Goal: Transaction & Acquisition: Purchase product/service

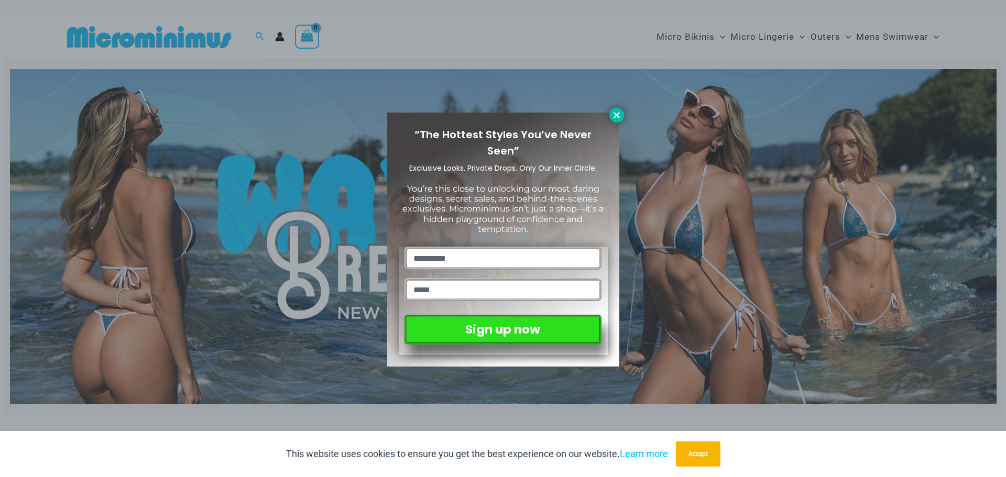
click at [612, 118] on icon at bounding box center [616, 115] width 9 height 9
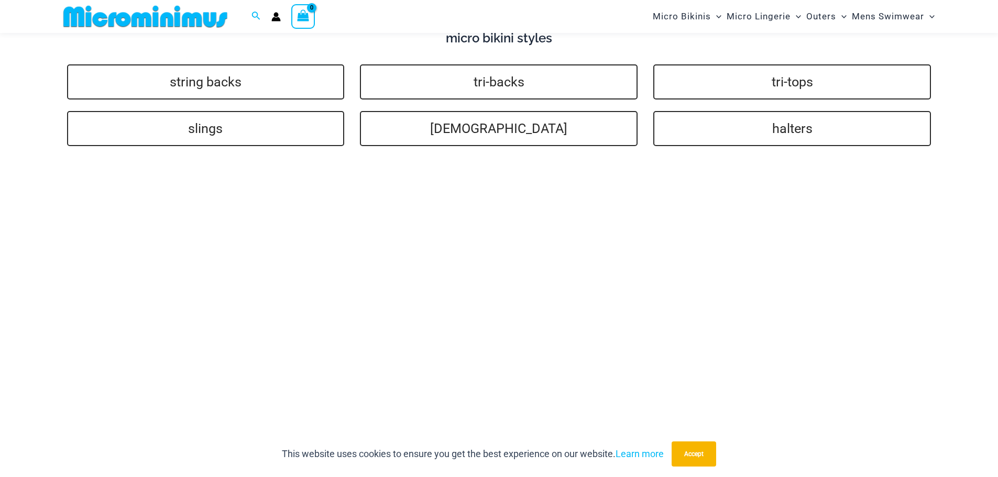
scroll to position [2597, 0]
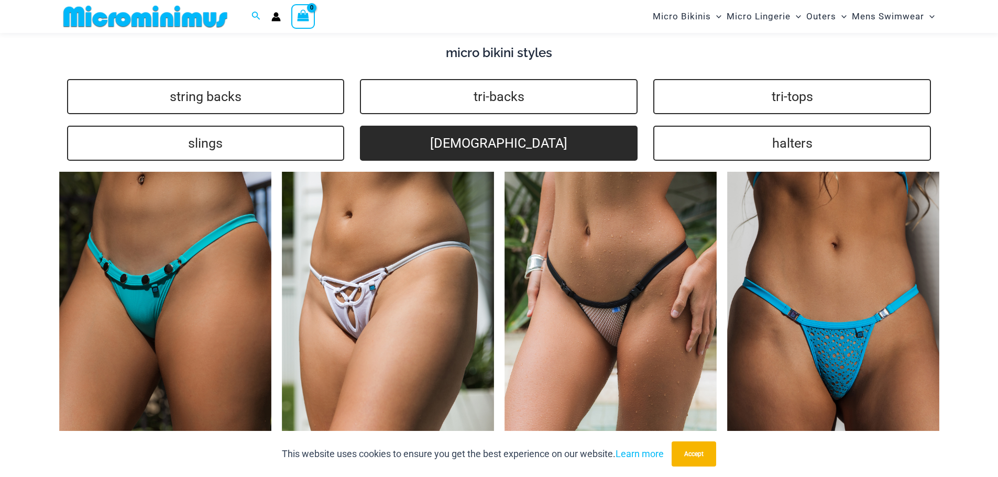
click at [484, 137] on link "brazilians" at bounding box center [499, 143] width 278 height 35
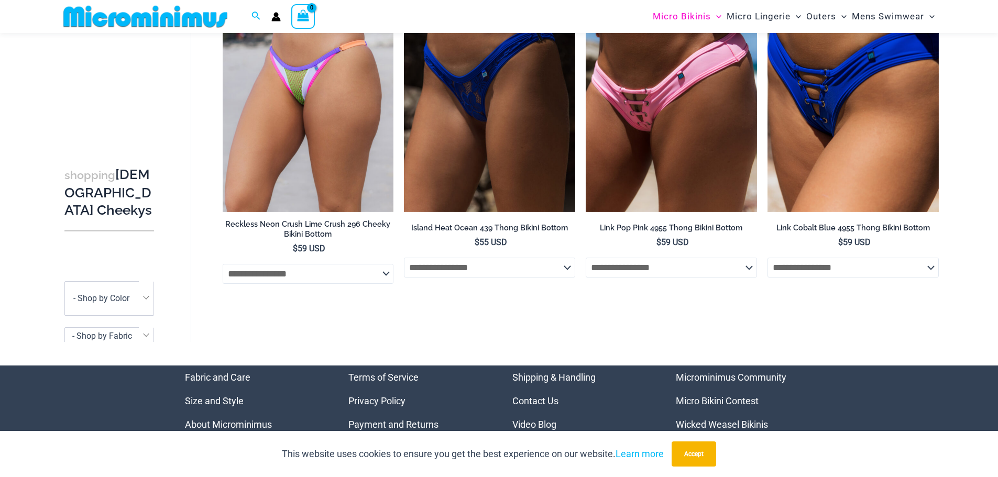
scroll to position [988, 0]
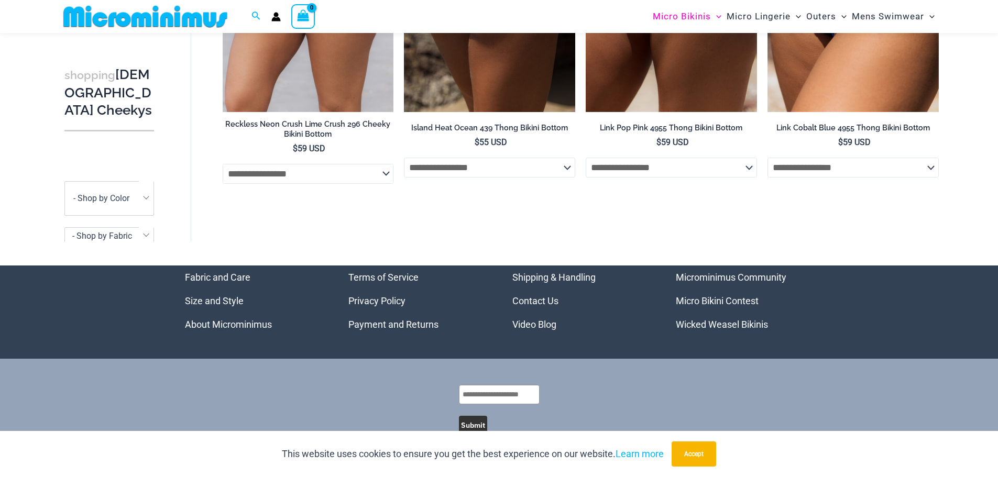
click at [491, 177] on select "**********" at bounding box center [489, 168] width 171 height 20
click at [491, 178] on select "**********" at bounding box center [489, 168] width 171 height 20
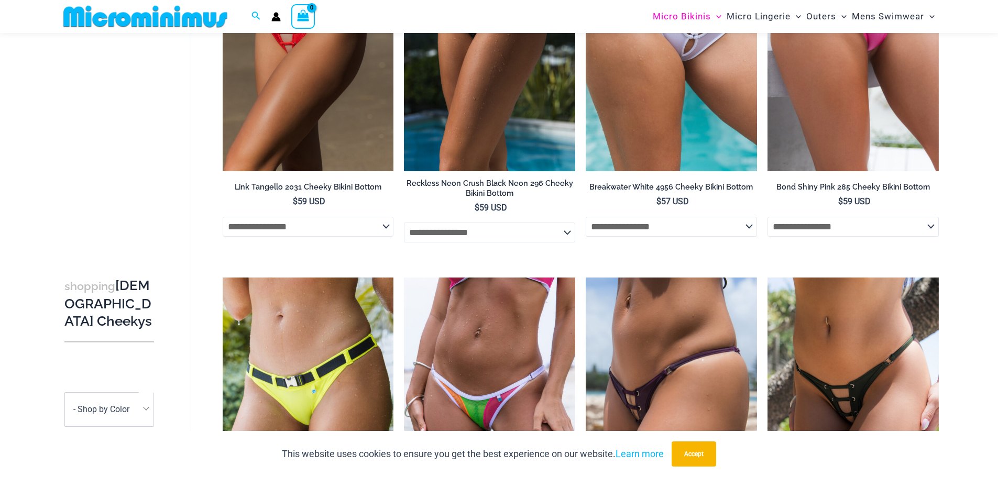
scroll to position [0, 0]
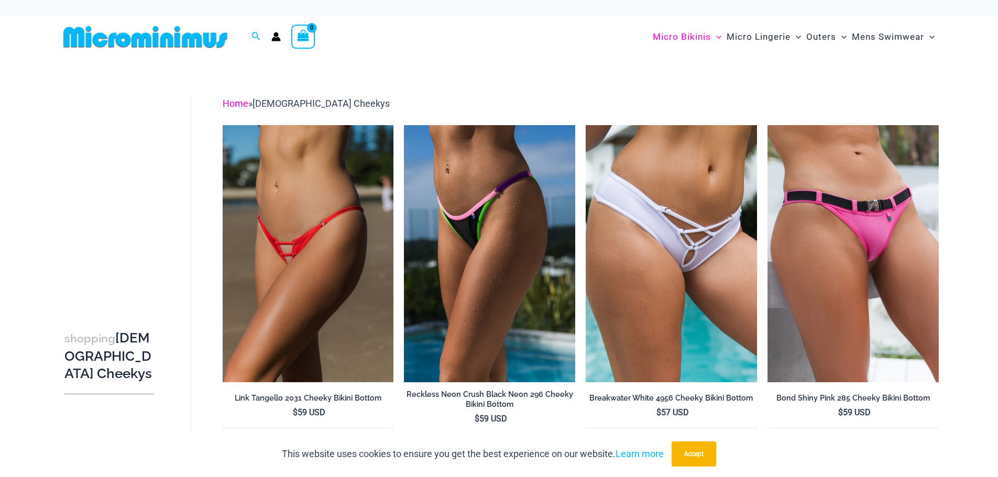
click at [237, 107] on link "Home" at bounding box center [236, 103] width 26 height 11
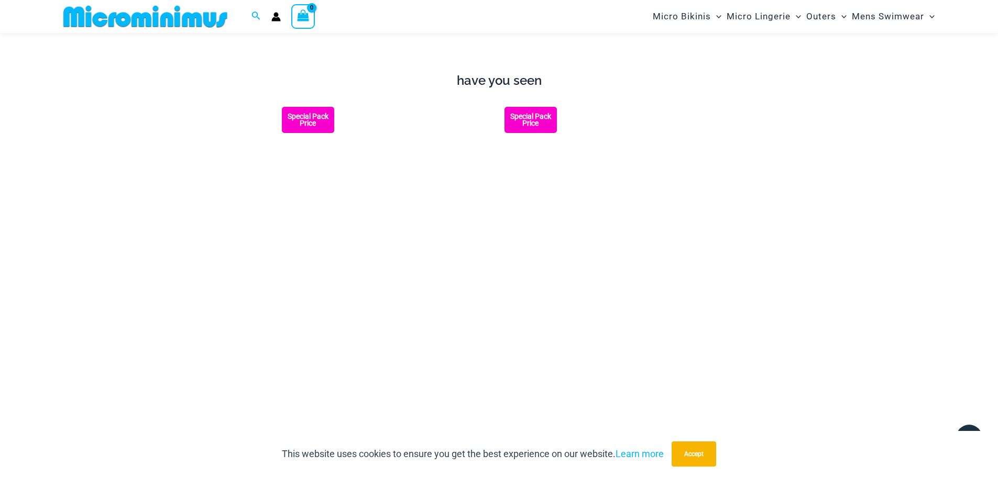
scroll to position [1300, 0]
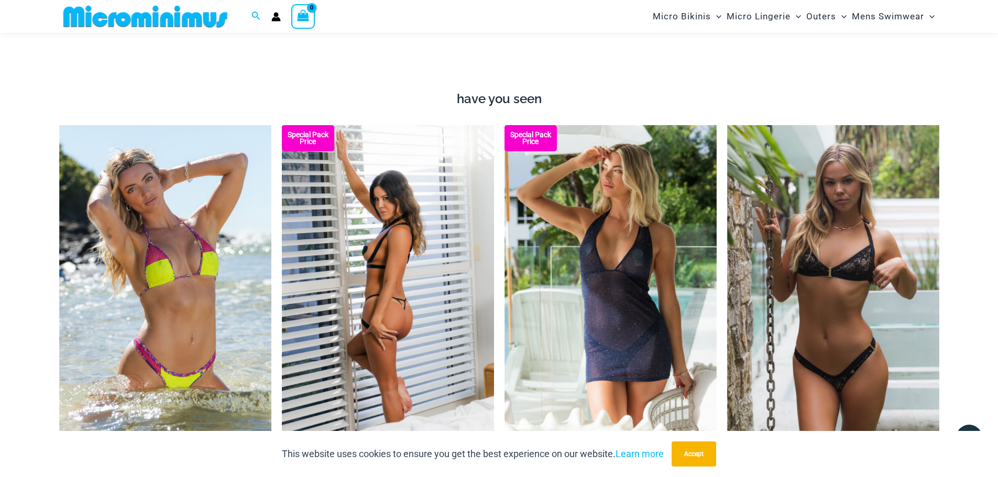
click at [400, 266] on img at bounding box center [388, 284] width 212 height 319
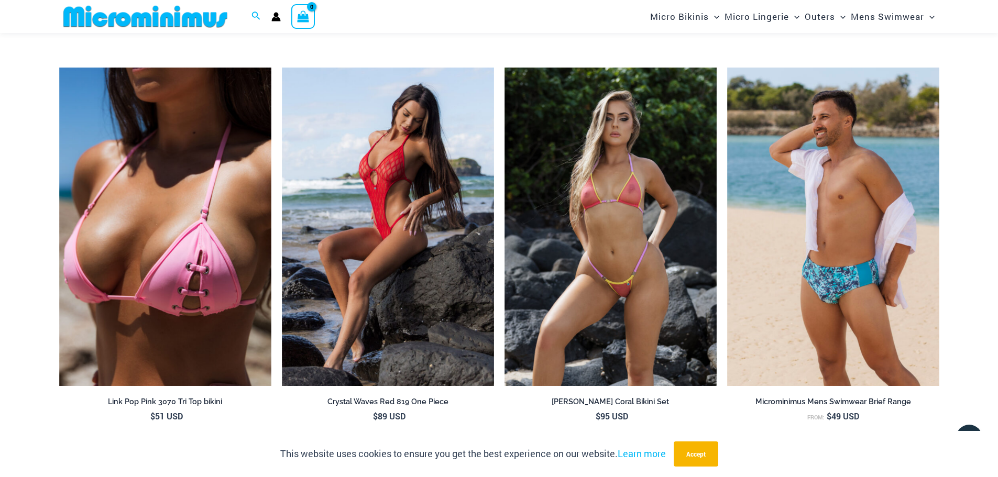
scroll to position [1824, 0]
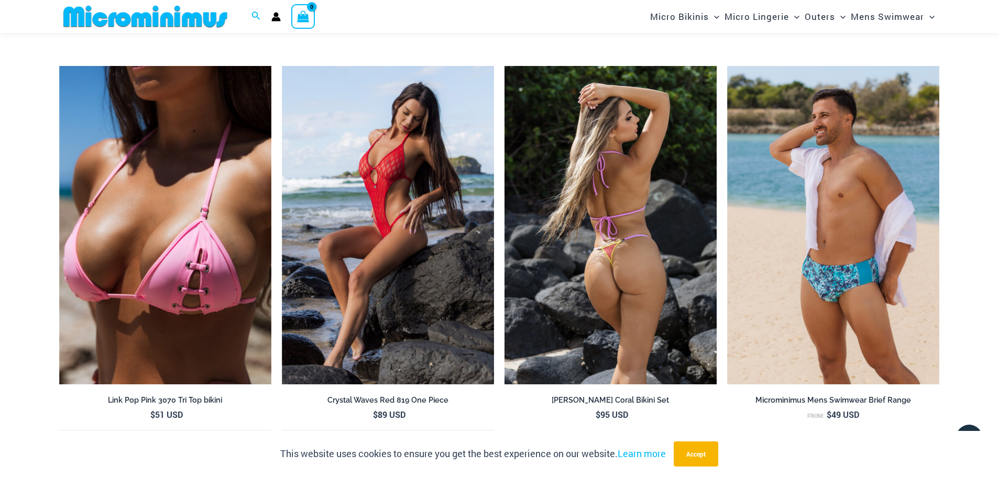
click at [576, 223] on img at bounding box center [611, 225] width 212 height 319
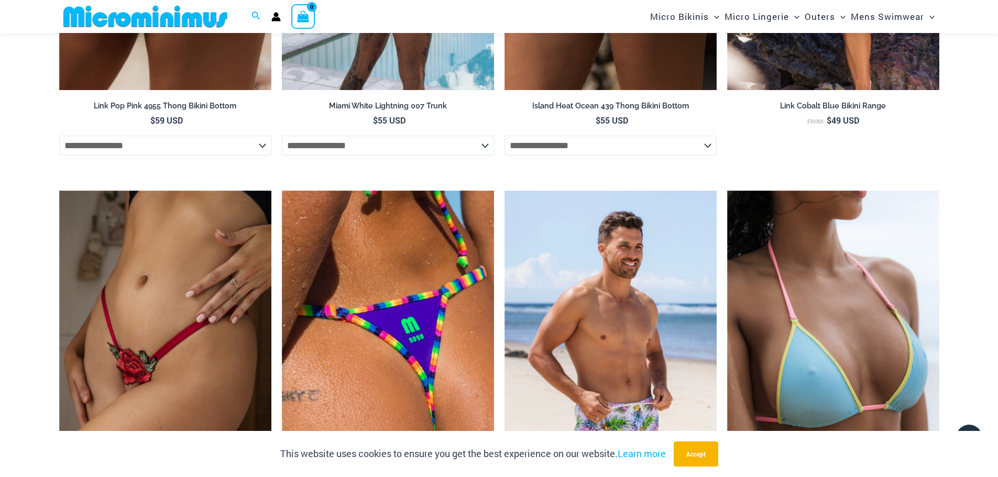
scroll to position [2350, 0]
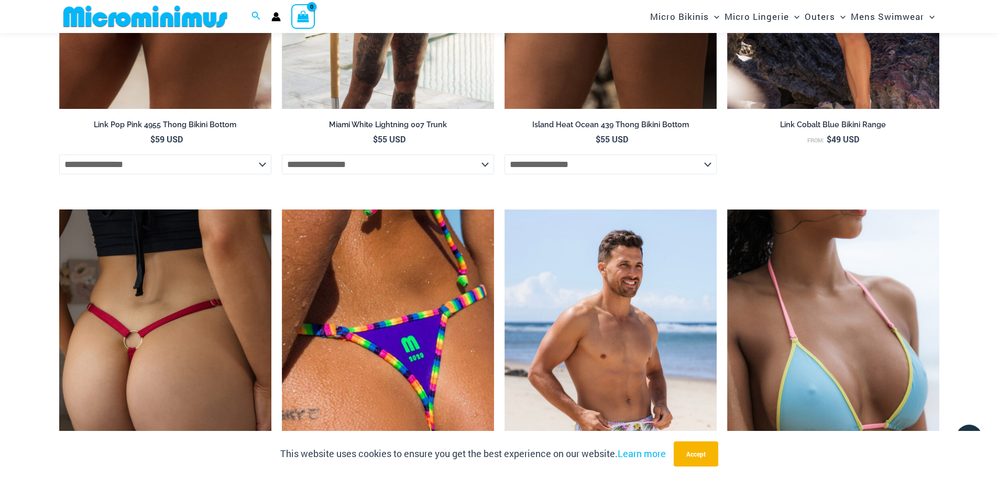
click at [180, 292] on img at bounding box center [165, 369] width 212 height 319
